Goal: Task Accomplishment & Management: Use online tool/utility

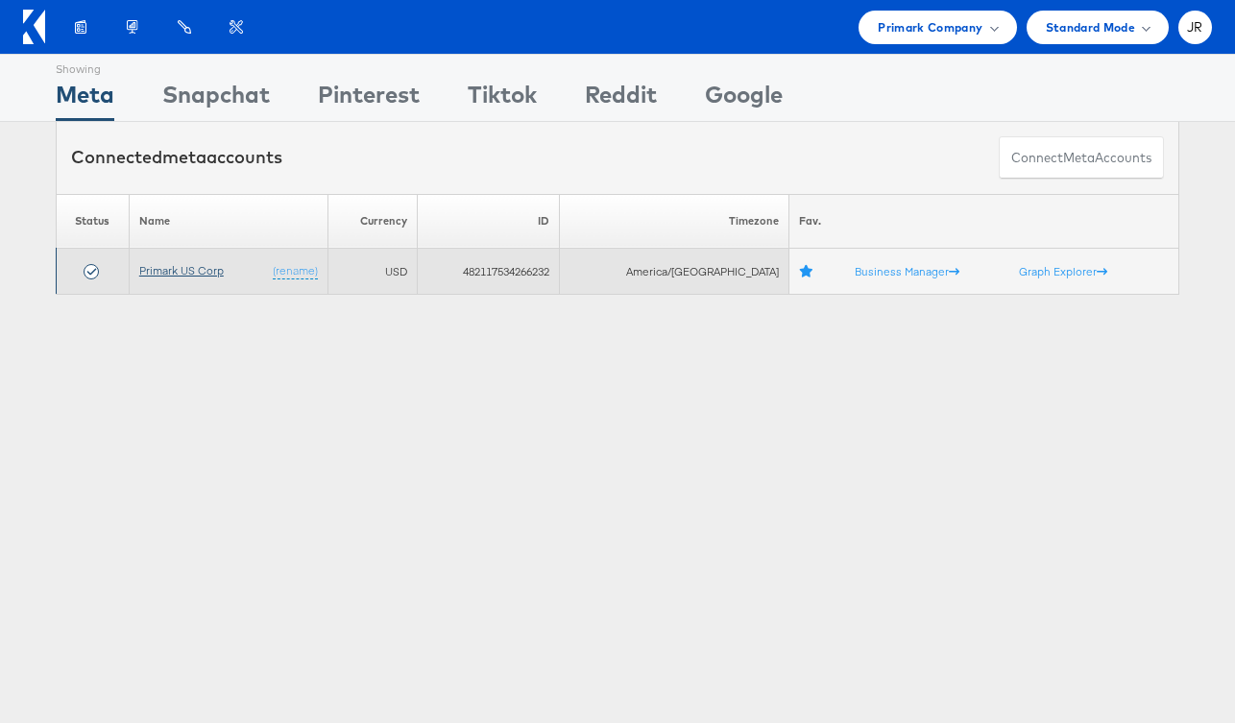
click at [222, 265] on link "Primark US Corp" at bounding box center [181, 270] width 85 height 14
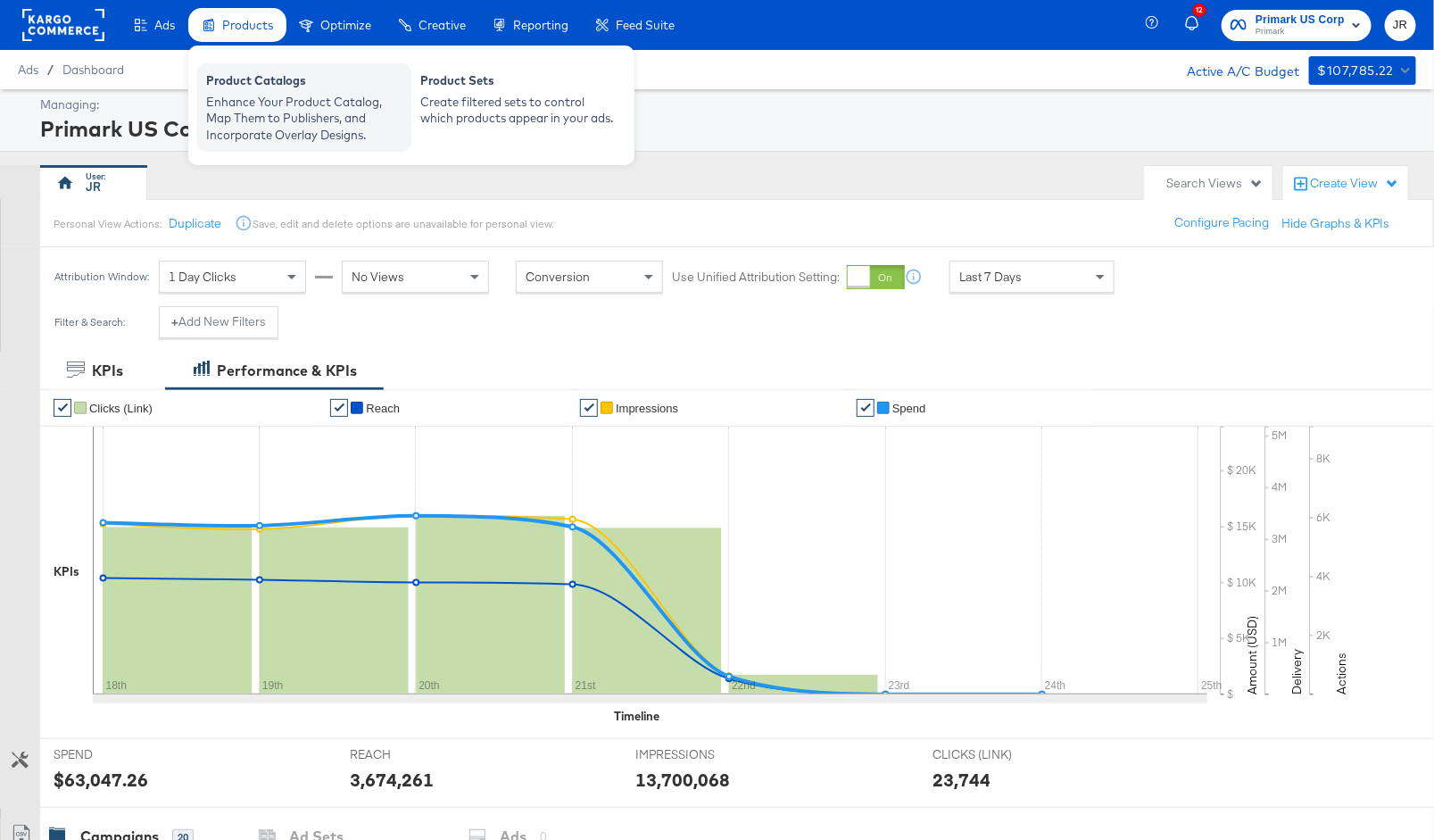
click at [265, 107] on div "Enhance Your Product Catalog, Map Them to Publishers, and Incorporate Overlay D…" at bounding box center [304, 119] width 196 height 50
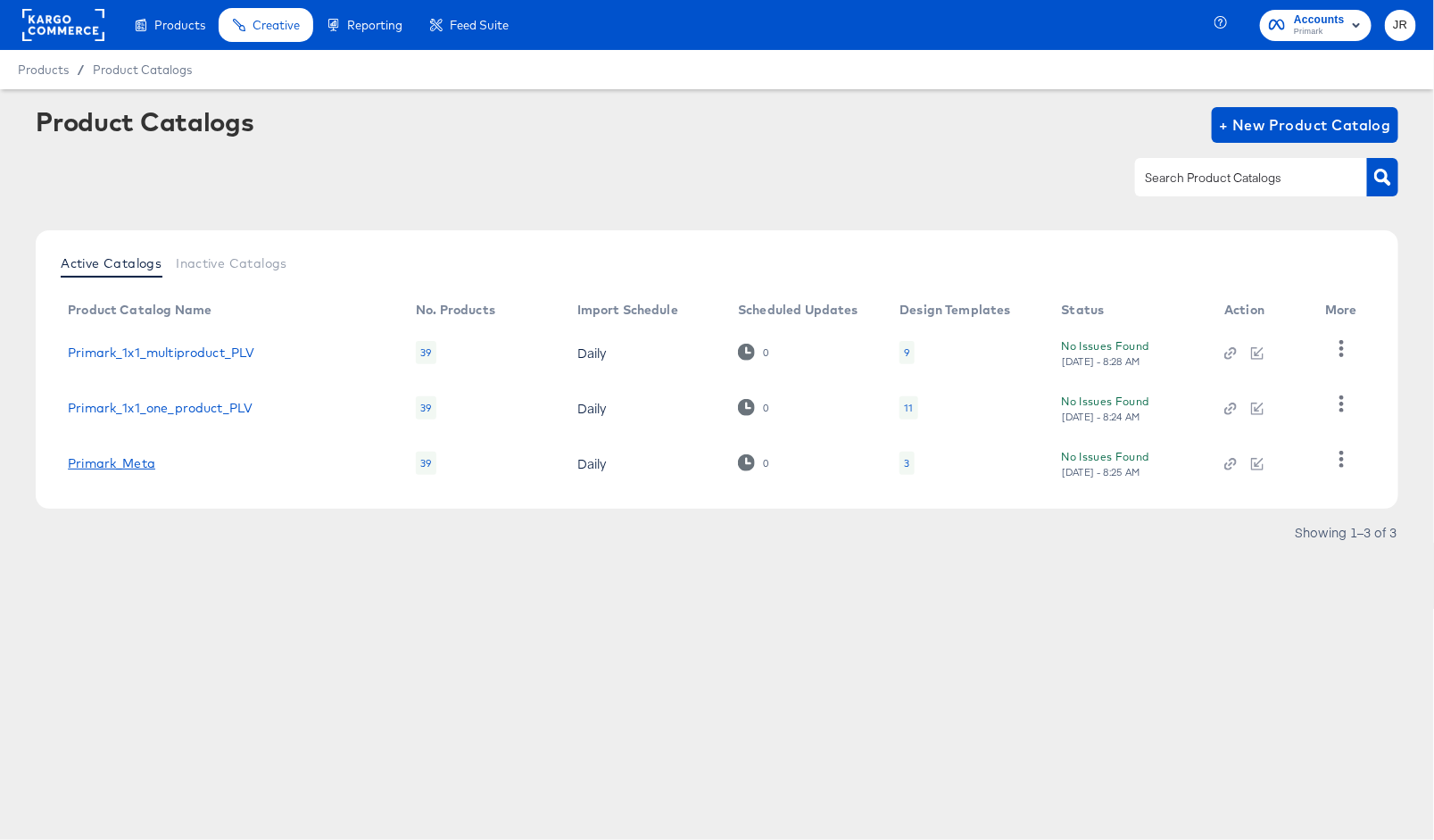
click at [131, 457] on link "Primark_Meta" at bounding box center [112, 463] width 87 height 14
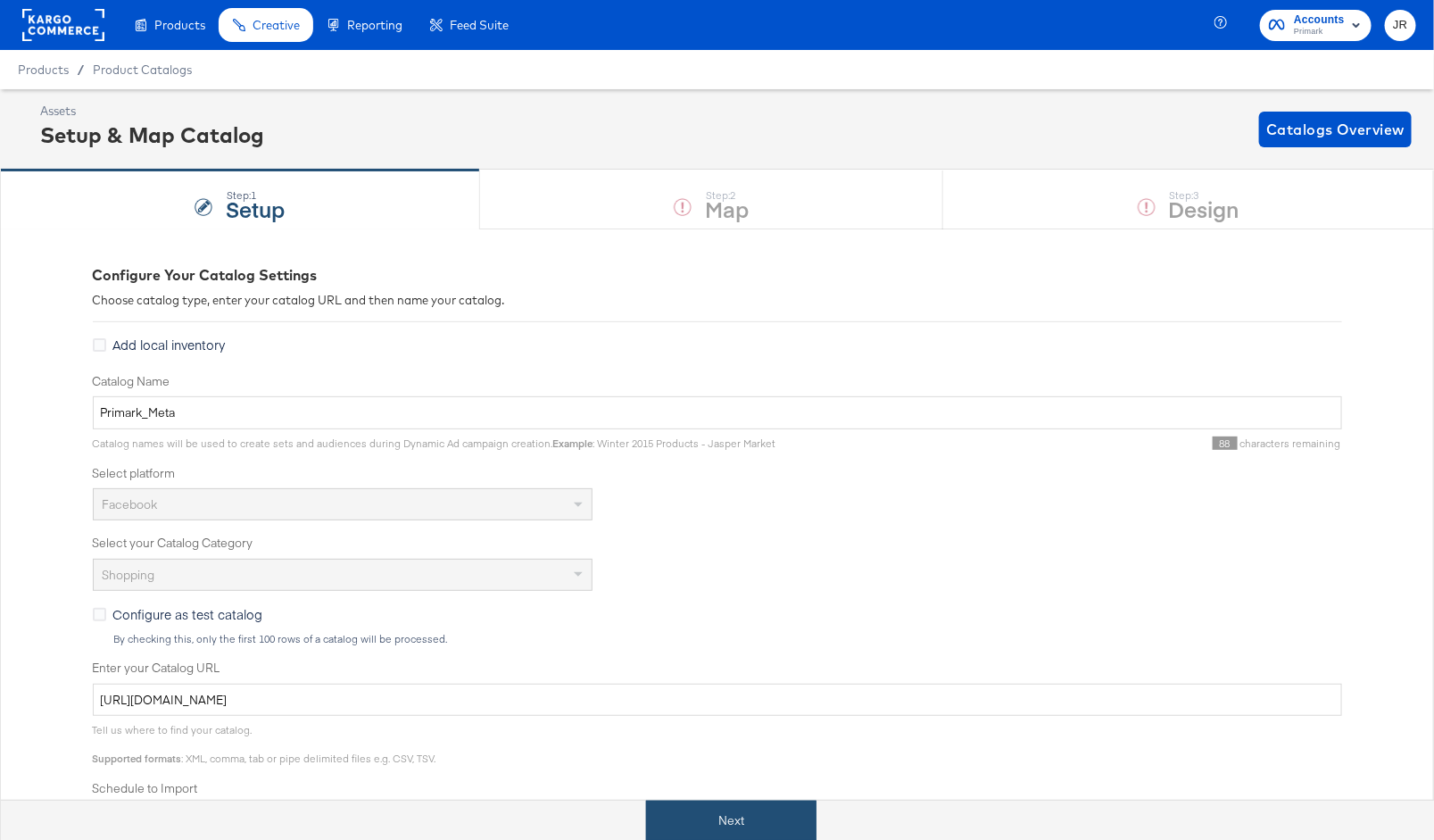
click at [746, 828] on button "Next" at bounding box center [730, 820] width 170 height 40
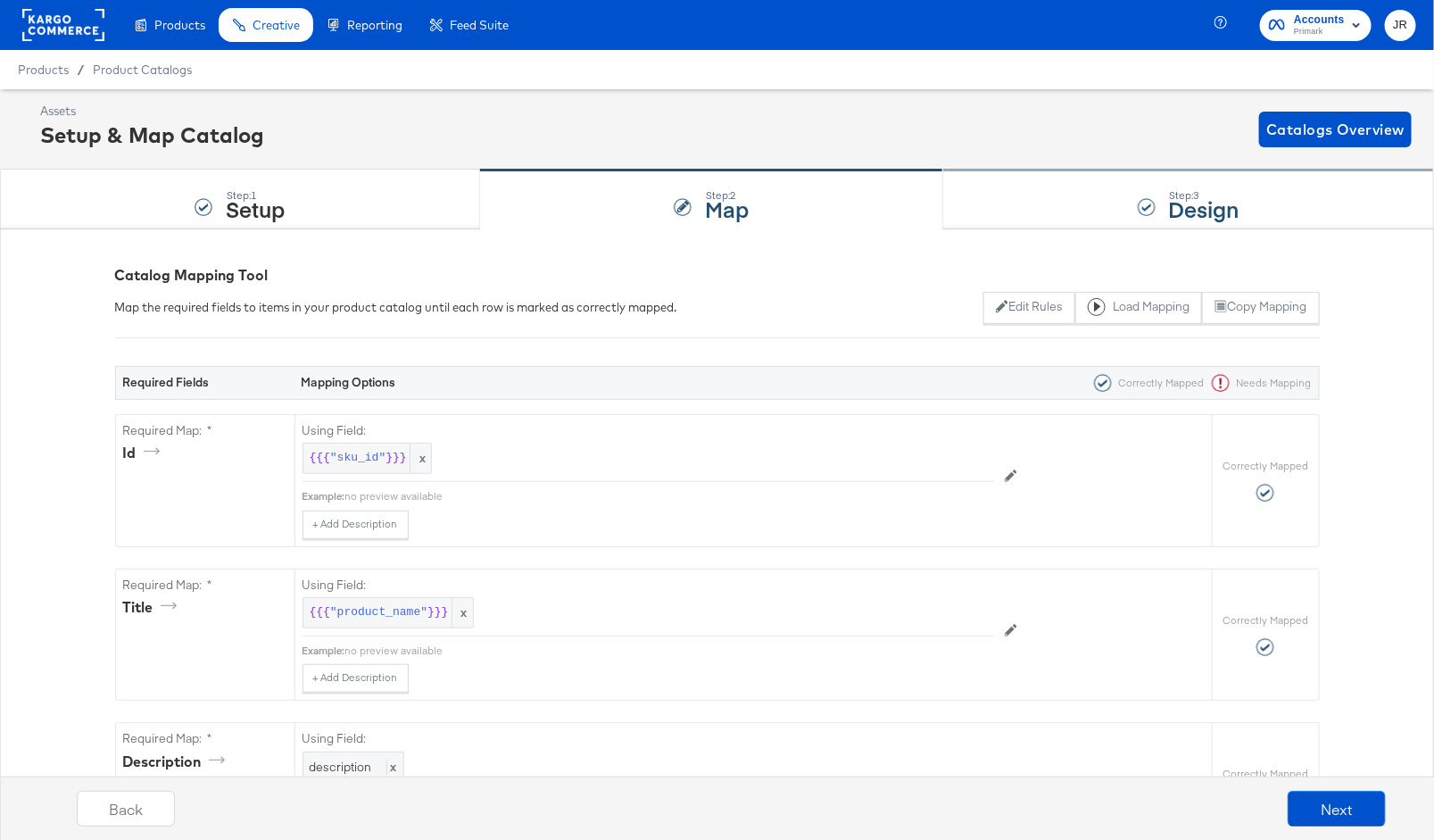
click at [1050, 215] on div "Step: 3 Design" at bounding box center [1189, 199] width 491 height 59
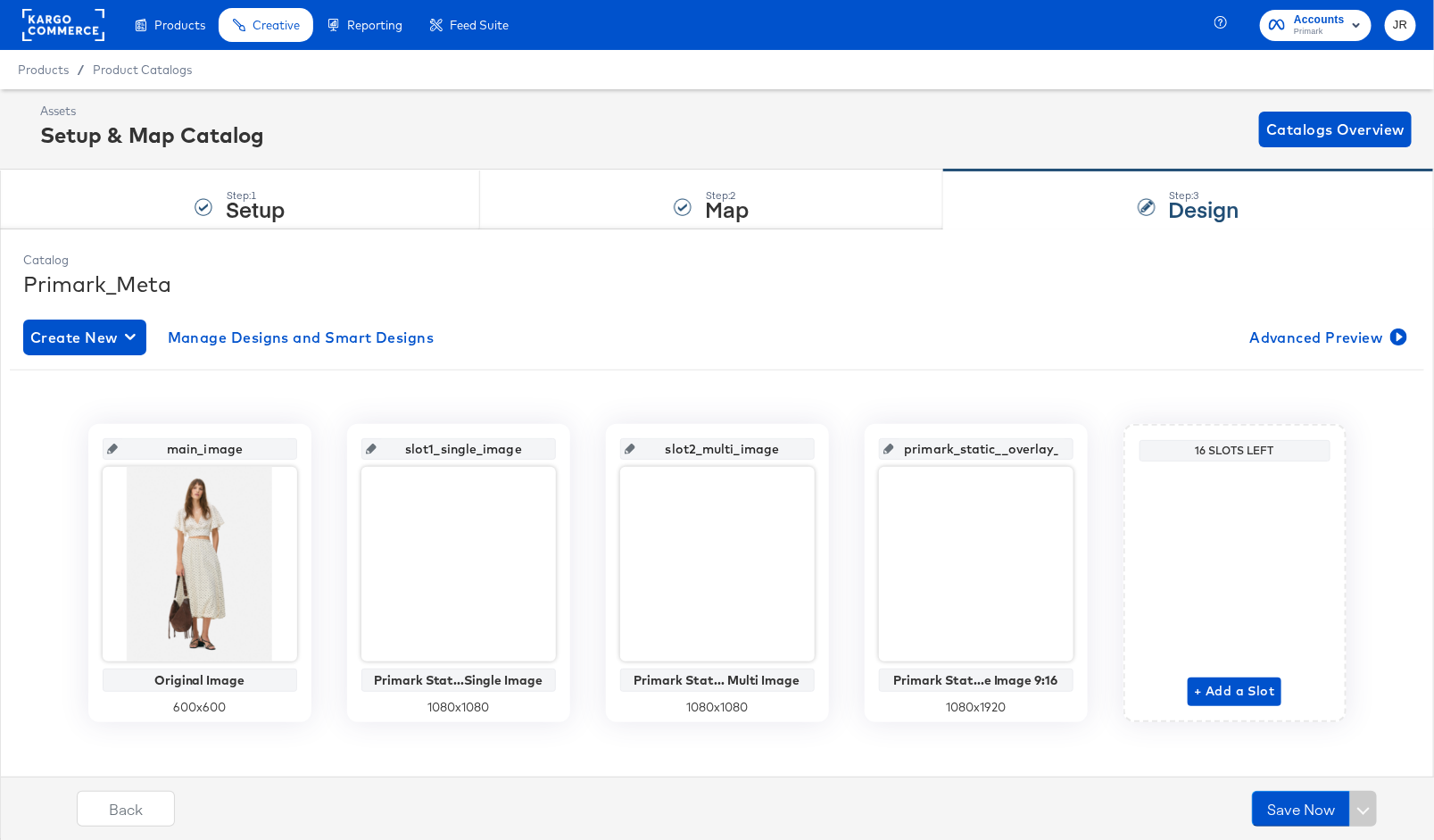
scroll to position [10, 0]
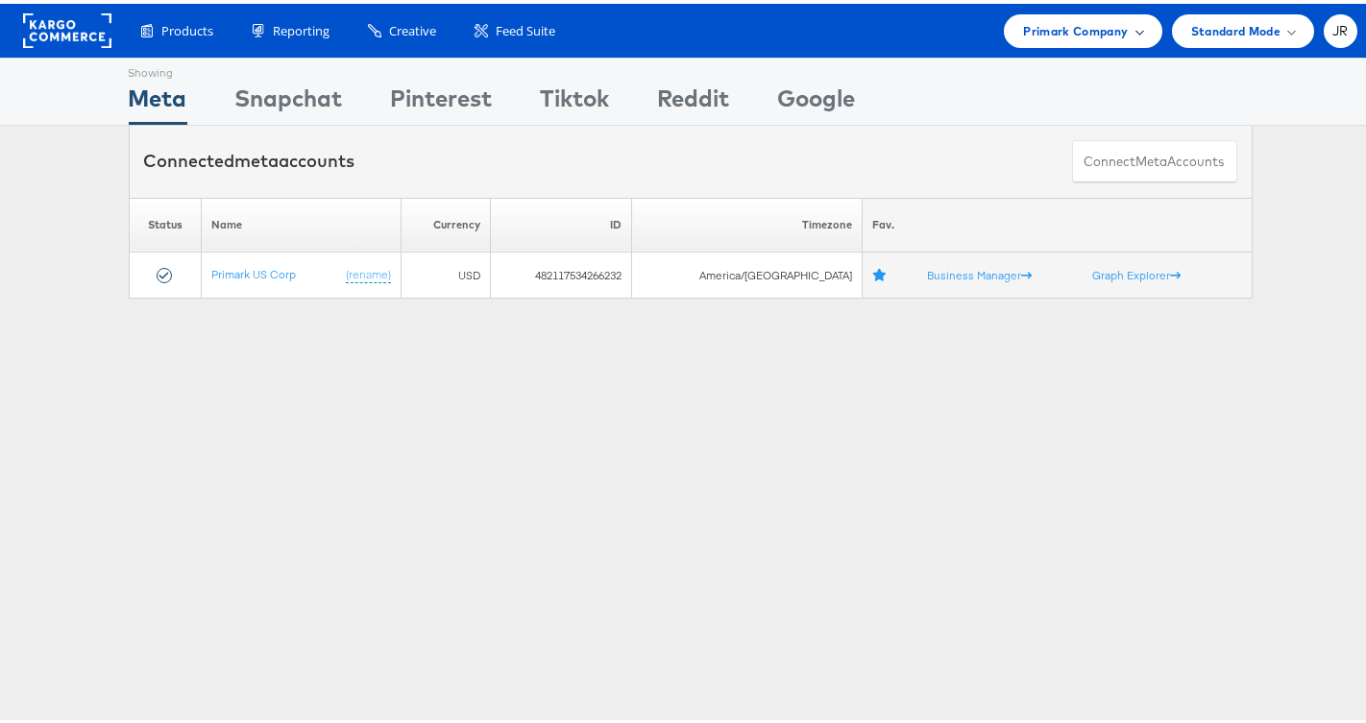
click at [1086, 36] on span "Primark Company" at bounding box center [1075, 27] width 105 height 20
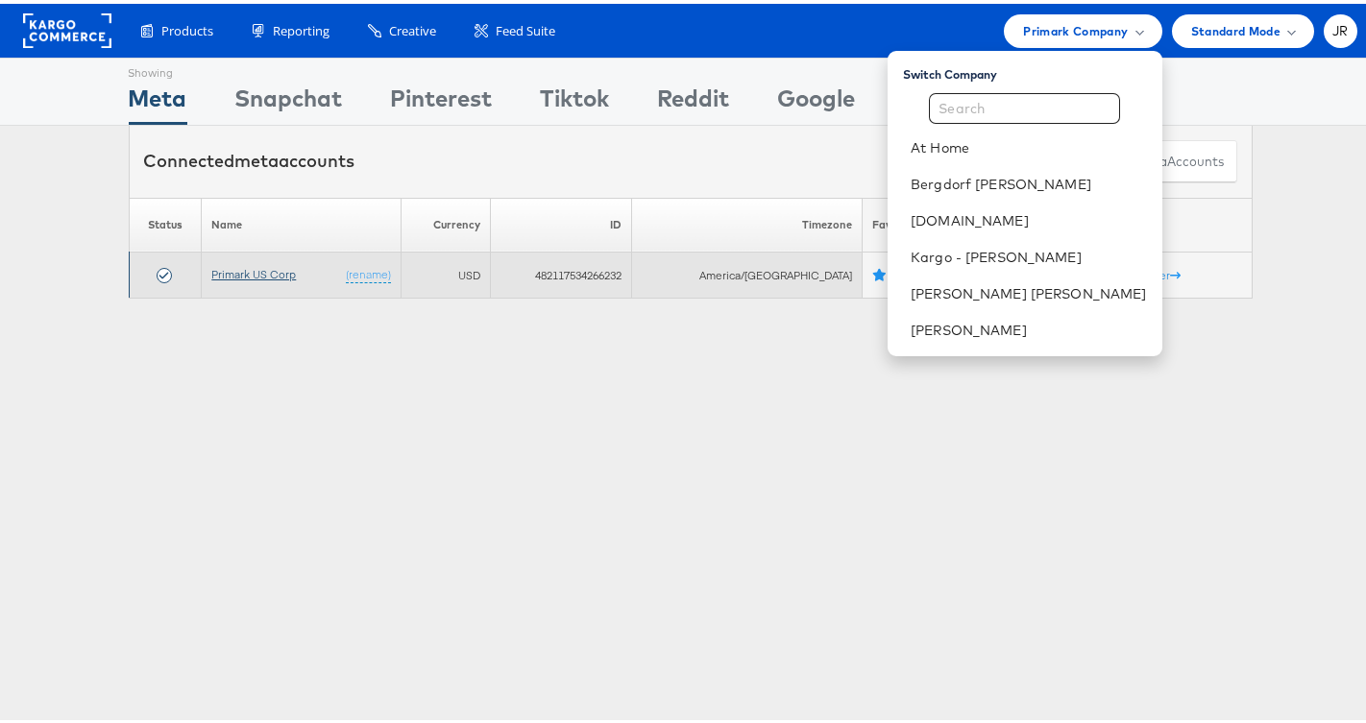
click at [234, 274] on link "Primark US Corp" at bounding box center [253, 270] width 85 height 14
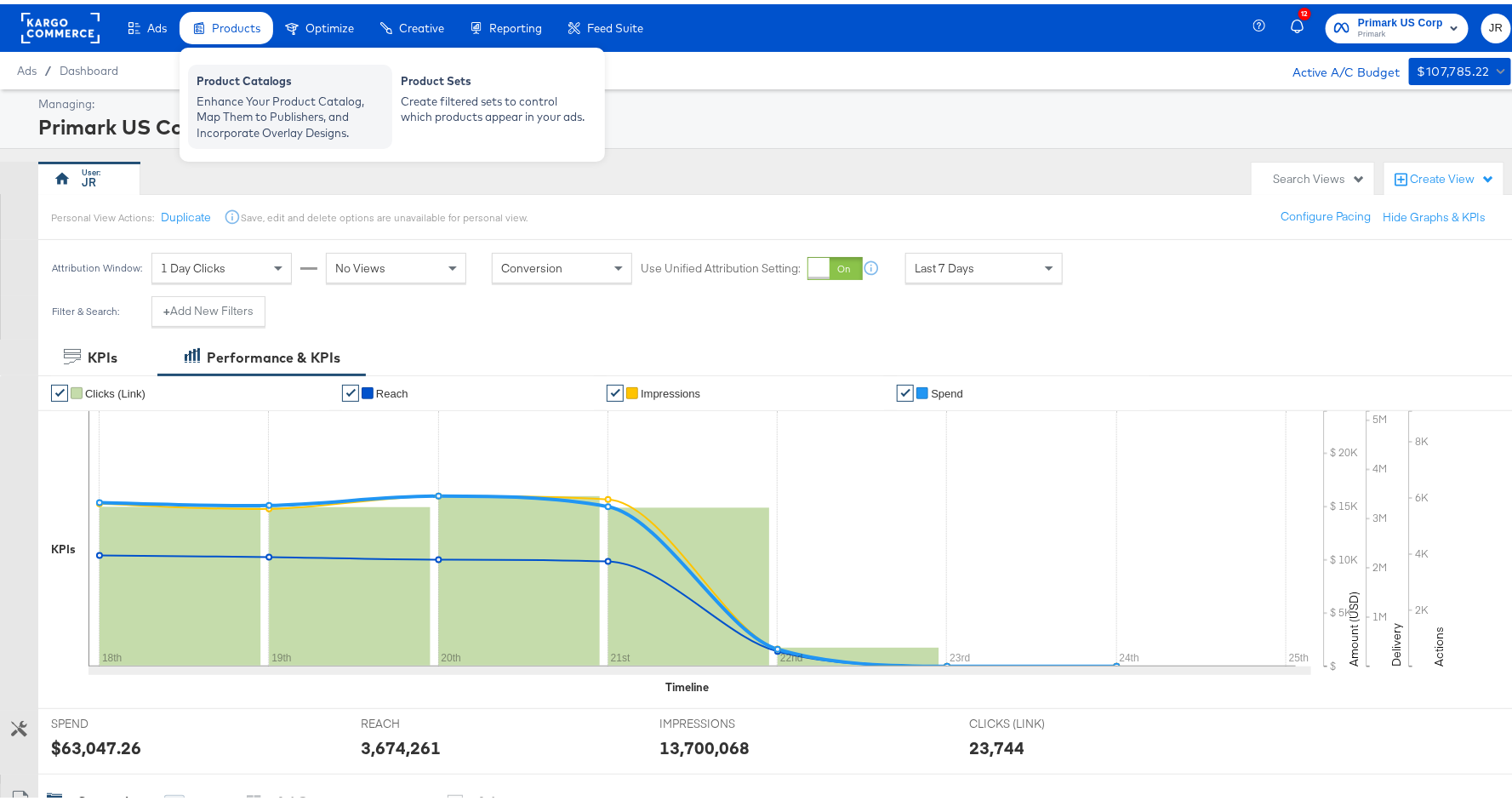
click at [269, 75] on div "Product Catalogs" at bounding box center [290, 79] width 187 height 20
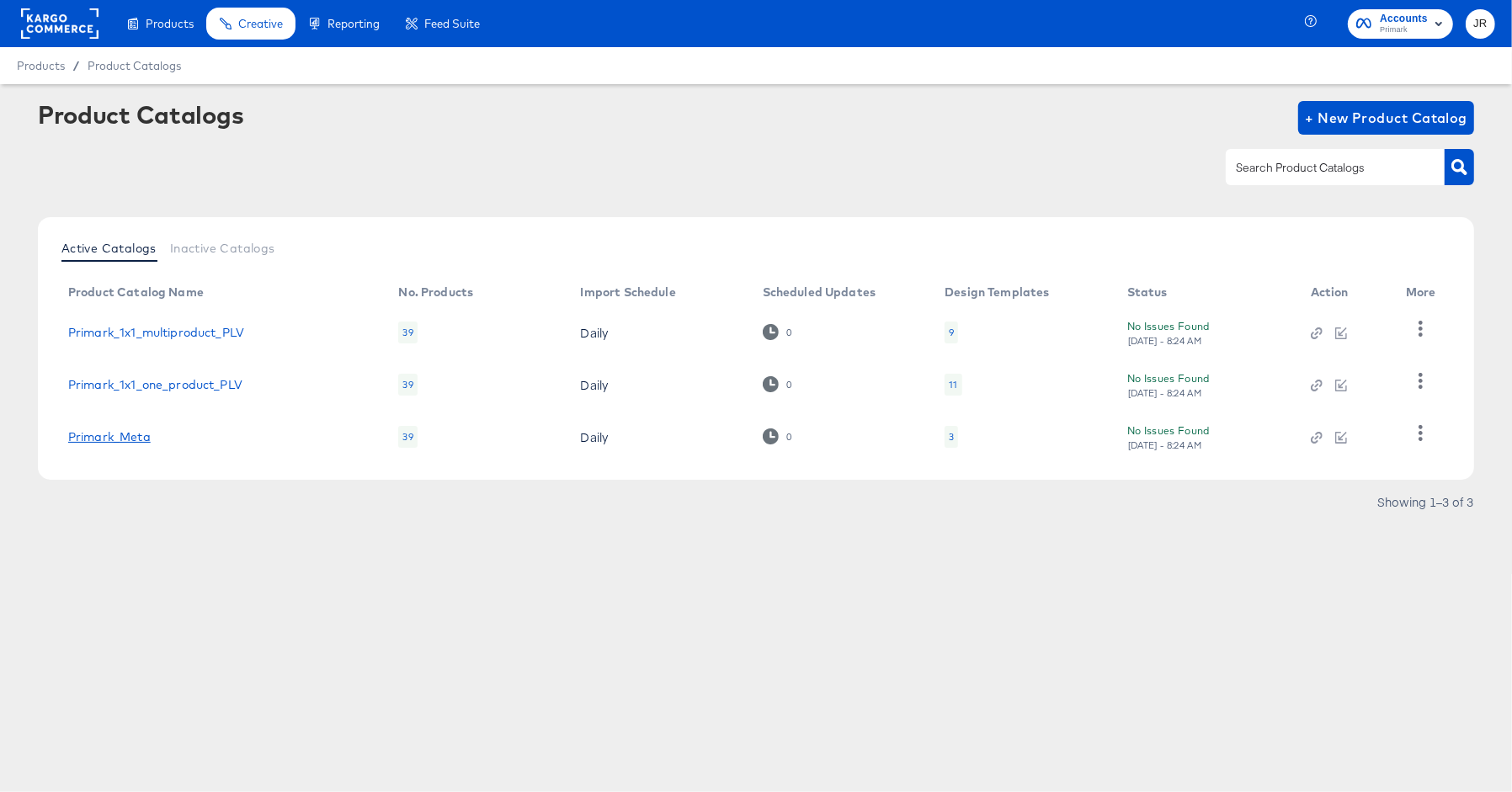
click at [114, 435] on link "Primark_Meta" at bounding box center [110, 436] width 82 height 13
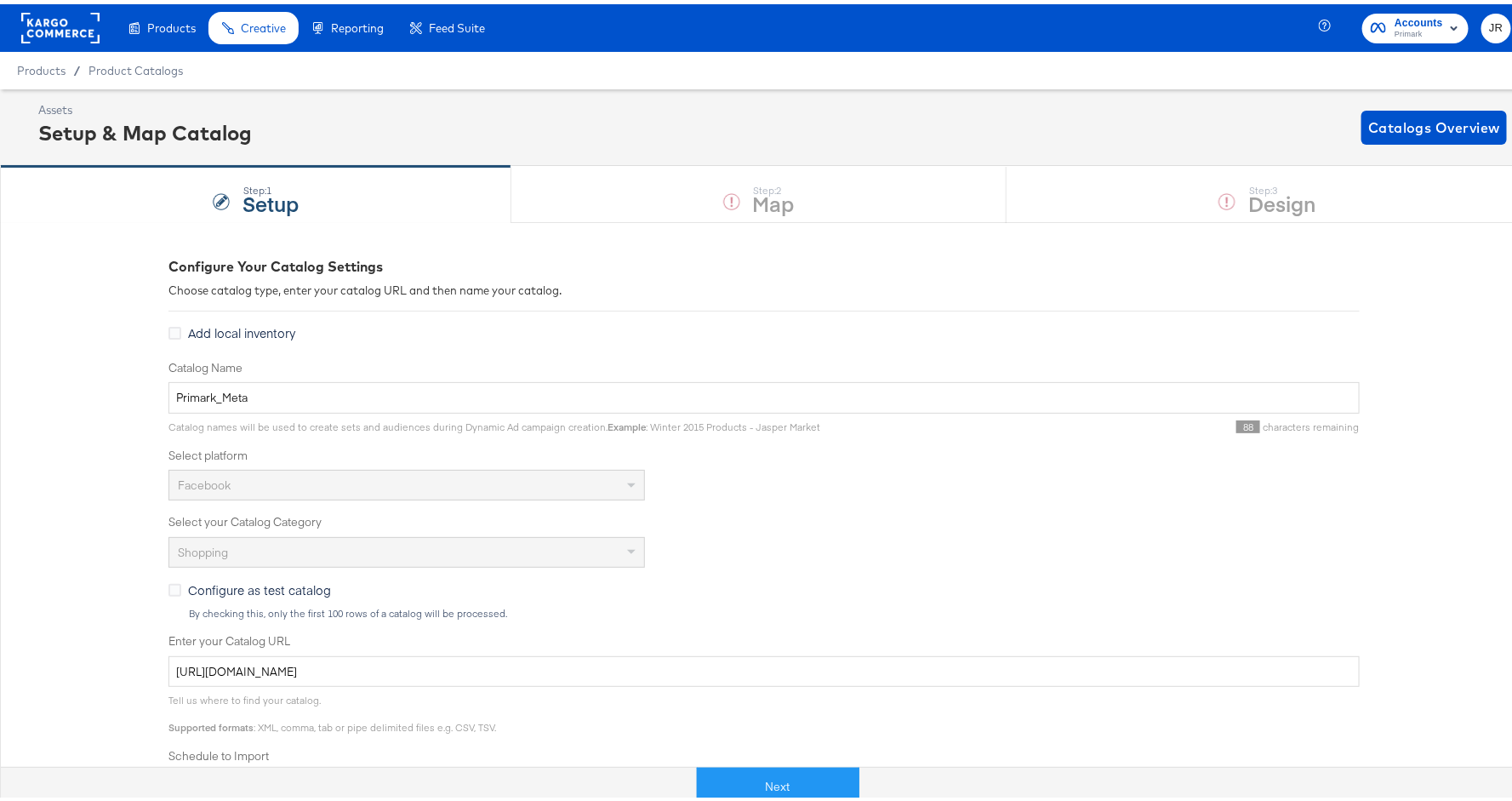
drag, startPoint x: 743, startPoint y: 766, endPoint x: 750, endPoint y: 757, distance: 11.4
click at [745, 764] on button "Next" at bounding box center [778, 782] width 162 height 38
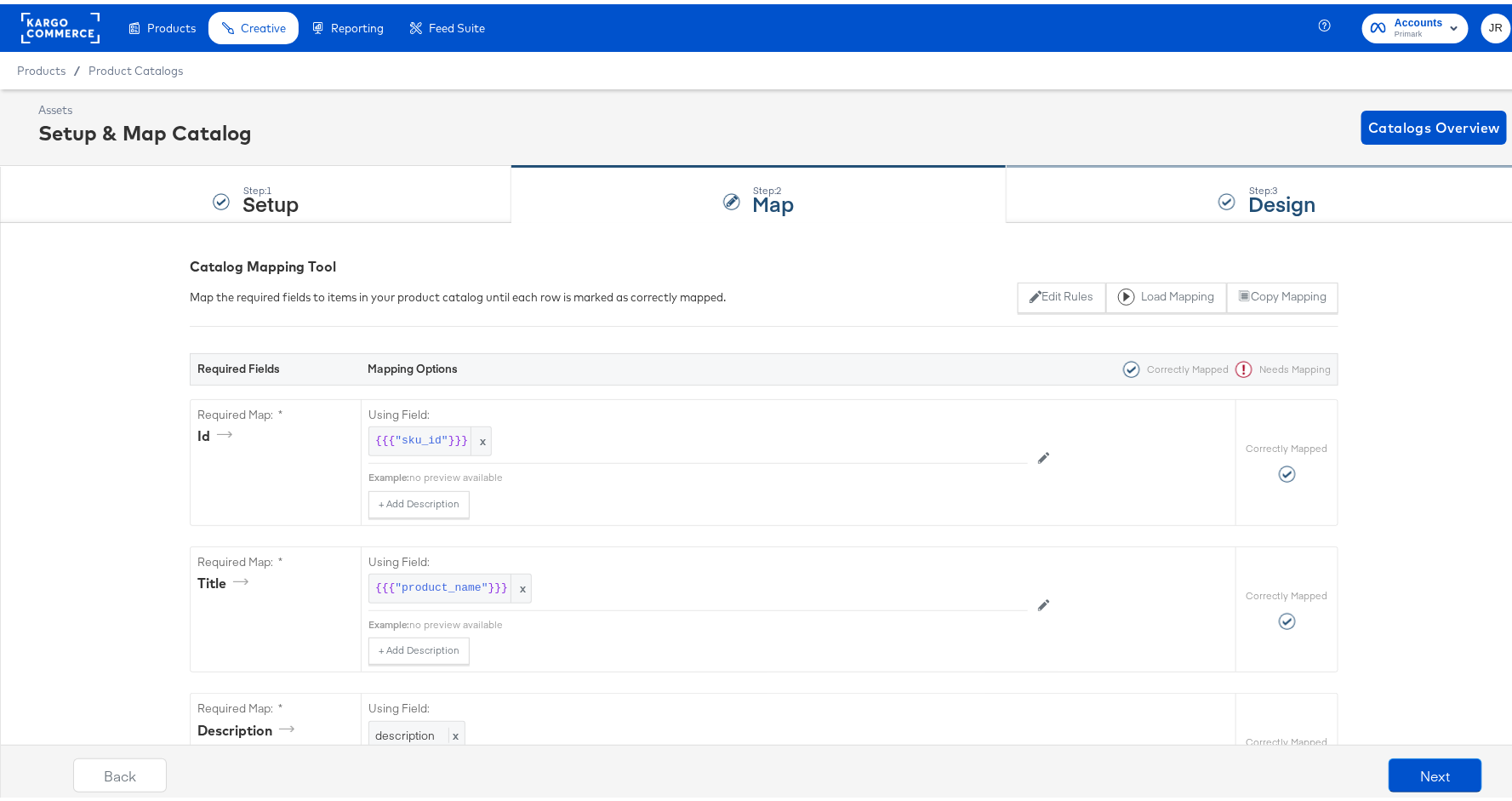
click at [1060, 194] on div "Step: 3 Design" at bounding box center [1267, 190] width 522 height 56
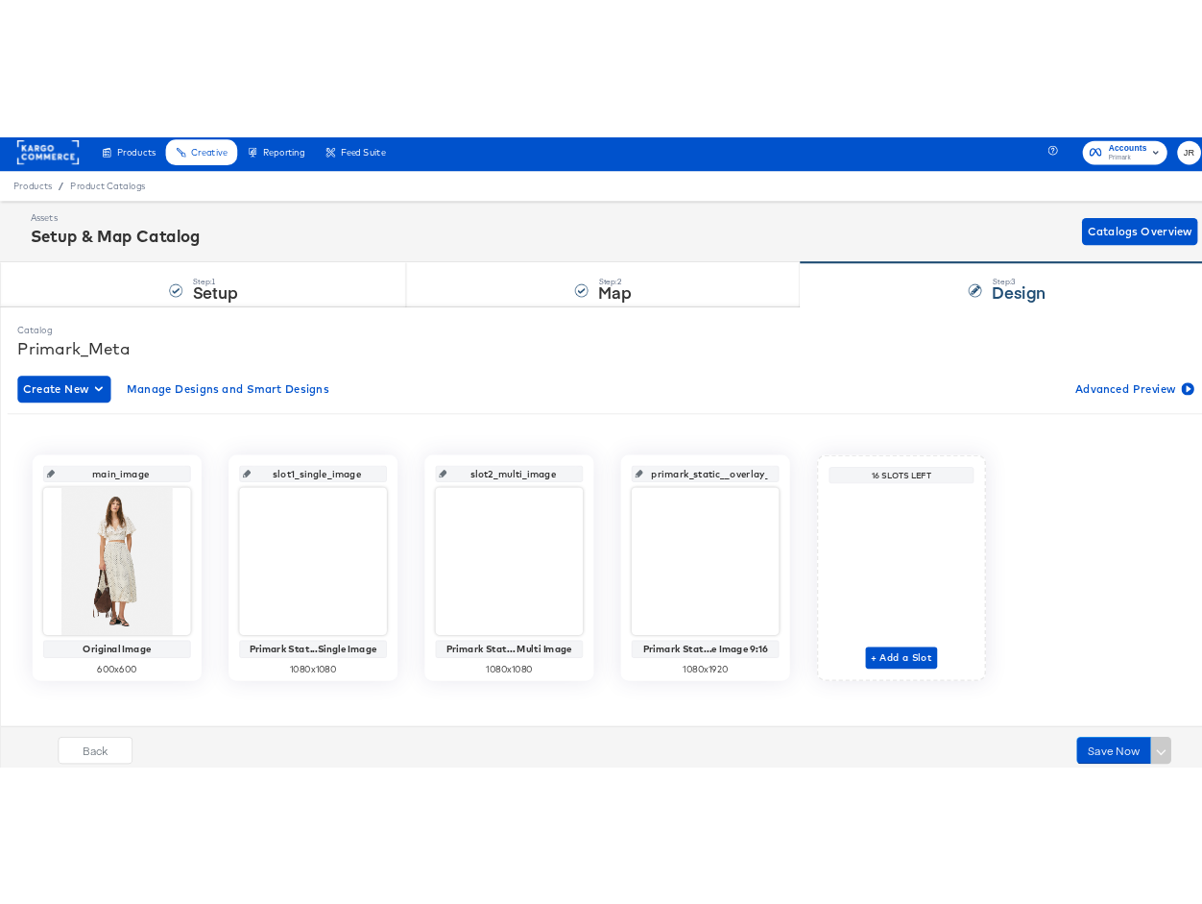
scroll to position [11, 0]
